Goal: Check status: Check status

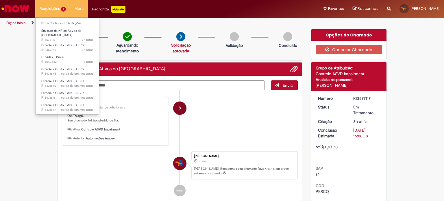
click at [47, 7] on li "Requisições 7 Exibir Todas as Solicitações Emissão de NF de Ativos do ASVD 3h a…" at bounding box center [52, 8] width 35 height 17
click at [51, 23] on link "Exibir Todas as Solicitações" at bounding box center [68, 23] width 64 height 6
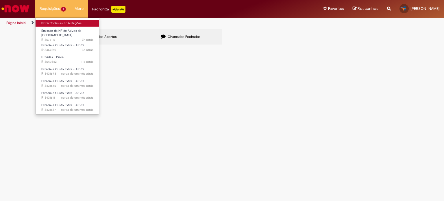
click at [51, 24] on link "Exibir Todas as Solicitações" at bounding box center [68, 23] width 64 height 6
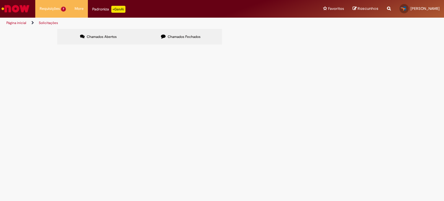
click at [176, 36] on span "Chamados Fechados" at bounding box center [184, 36] width 33 height 5
click at [0, 0] on icon at bounding box center [0, 0] width 0 height 0
click at [0, 0] on span "R13544152" at bounding box center [0, 0] width 0 height 0
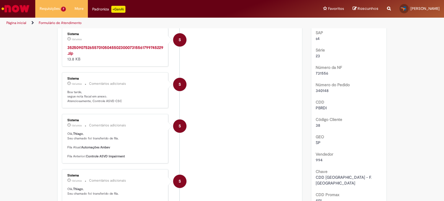
scroll to position [62, 0]
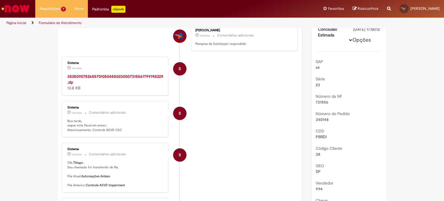
click at [103, 75] on strong "35250907526557010504550230007315561799745229.zip" at bounding box center [115, 79] width 96 height 11
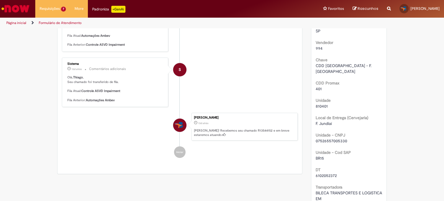
scroll to position [236, 0]
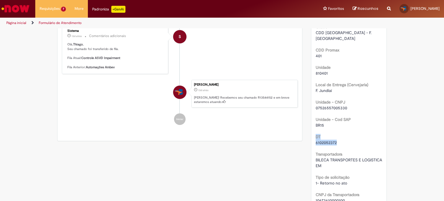
drag, startPoint x: 314, startPoint y: 137, endPoint x: 339, endPoint y: 142, distance: 26.0
click at [339, 141] on div "DT 6102052372" at bounding box center [349, 138] width 67 height 13
copy div "DT 6102052372"
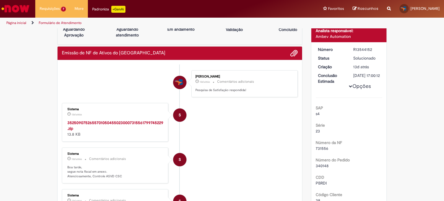
scroll to position [0, 0]
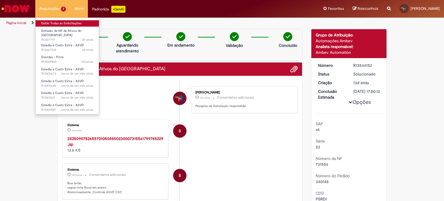
click at [49, 24] on link "Exibir Todas as Solicitações" at bounding box center [68, 23] width 64 height 6
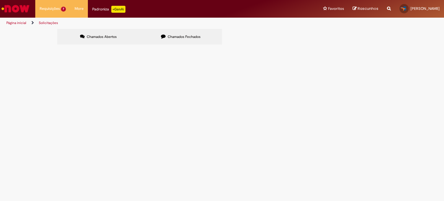
click at [0, 0] on span "Emissão de NF de Ativos do [GEOGRAPHIC_DATA]" at bounding box center [0, 0] width 0 height 0
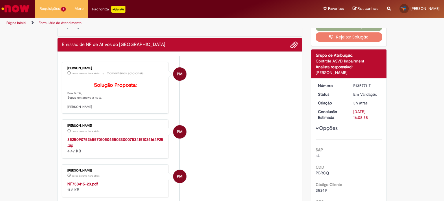
scroll to position [116, 0]
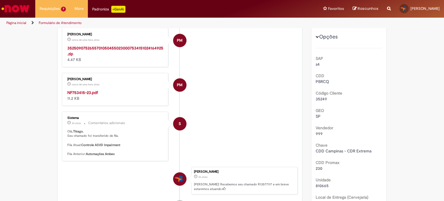
click at [75, 95] on strong "NF753415-23.pdf" at bounding box center [82, 92] width 31 height 5
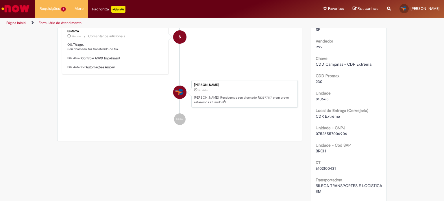
scroll to position [231, 0]
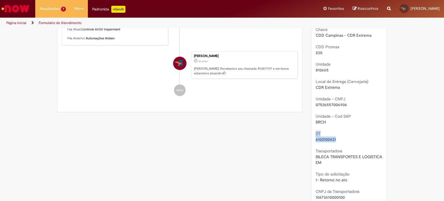
drag, startPoint x: 314, startPoint y: 133, endPoint x: 338, endPoint y: 141, distance: 25.5
click at [338, 141] on div "DT 6102100431" at bounding box center [349, 135] width 67 height 13
copy div "DT 6102100431"
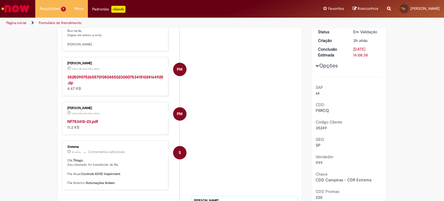
scroll to position [0, 0]
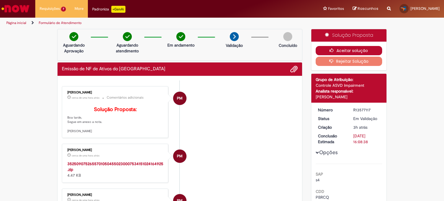
click at [343, 51] on button "Aceitar solução" at bounding box center [349, 50] width 67 height 9
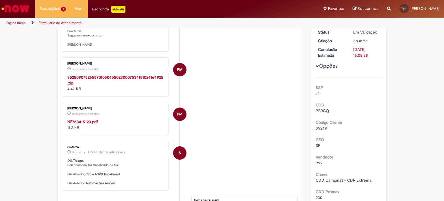
scroll to position [87, 0]
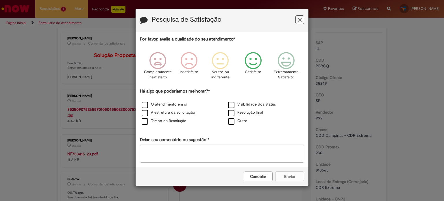
click at [255, 66] on icon "Feedback" at bounding box center [254, 60] width 22 height 17
click at [148, 121] on label "Tempo de Resolução" at bounding box center [164, 120] width 45 height 5
click at [287, 176] on button "Enviar" at bounding box center [289, 177] width 29 height 10
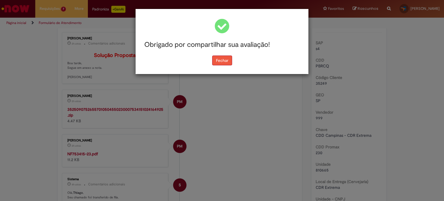
click at [223, 59] on button "Fechar" at bounding box center [222, 61] width 20 height 10
